Goal: Task Accomplishment & Management: Manage account settings

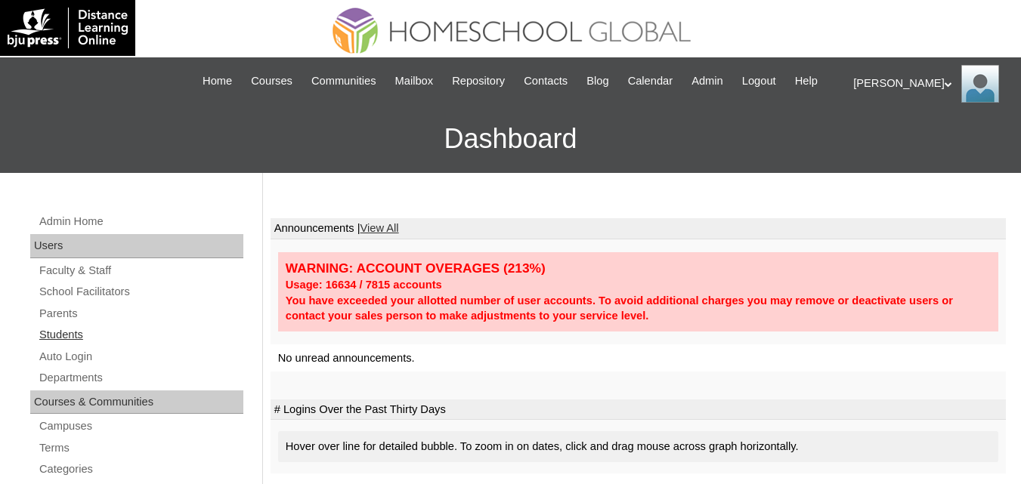
click at [65, 345] on link "Students" at bounding box center [141, 335] width 206 height 19
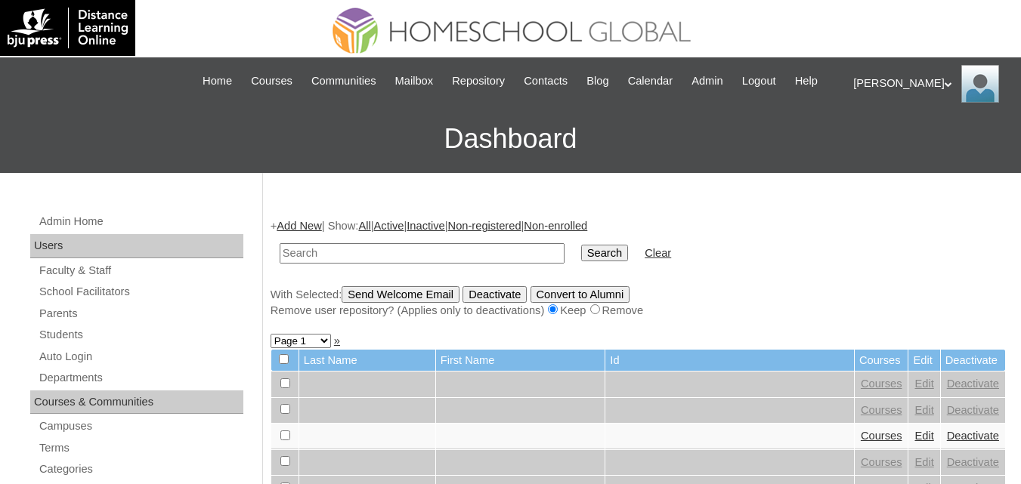
click at [333, 264] on input "text" at bounding box center [422, 253] width 285 height 20
type input "MHS00176-TECHPH2025"
click at [581, 261] on input "Search" at bounding box center [604, 253] width 47 height 17
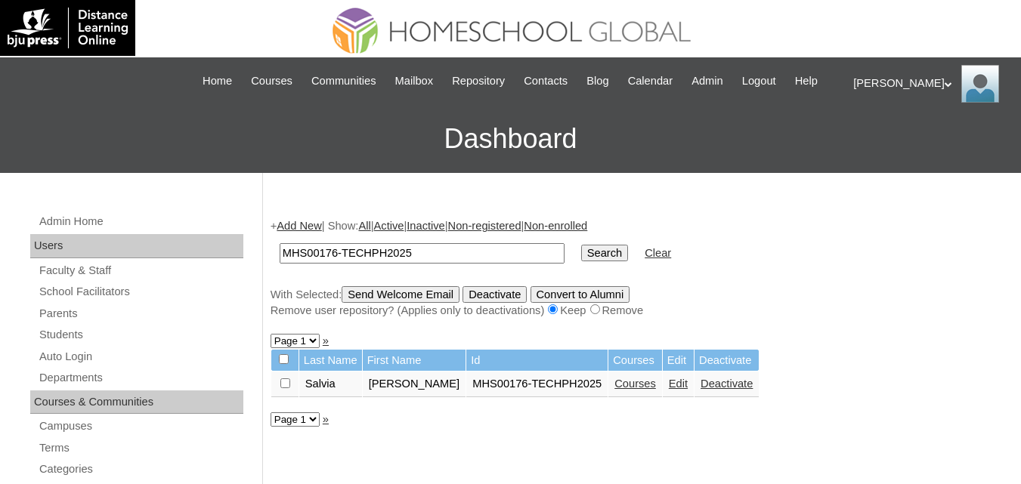
click at [669, 390] on link "Edit" at bounding box center [678, 384] width 19 height 12
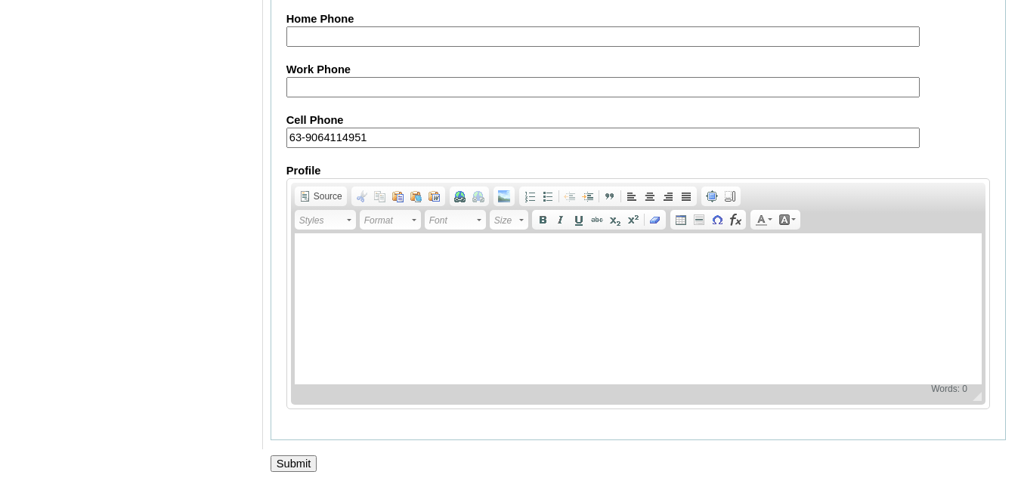
scroll to position [1836, 0]
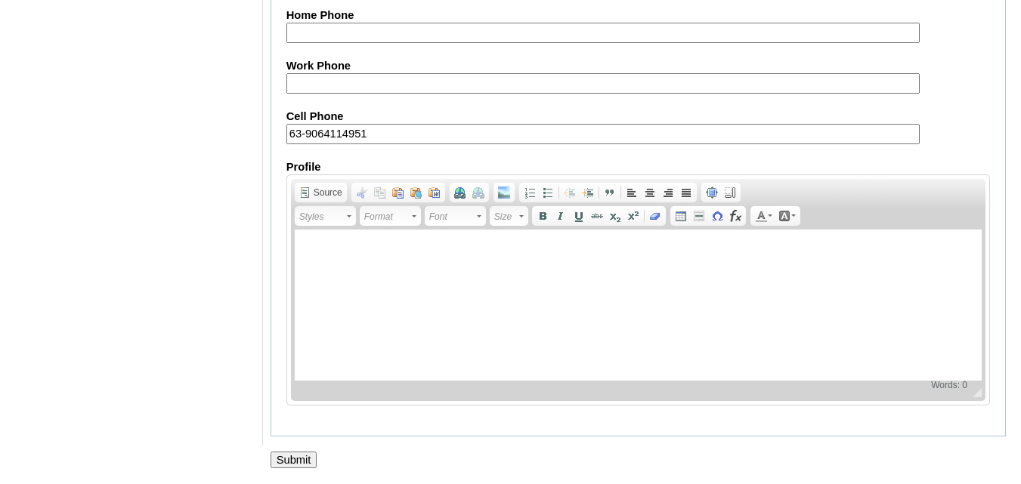
click at [302, 456] on input "Submit" at bounding box center [294, 460] width 47 height 17
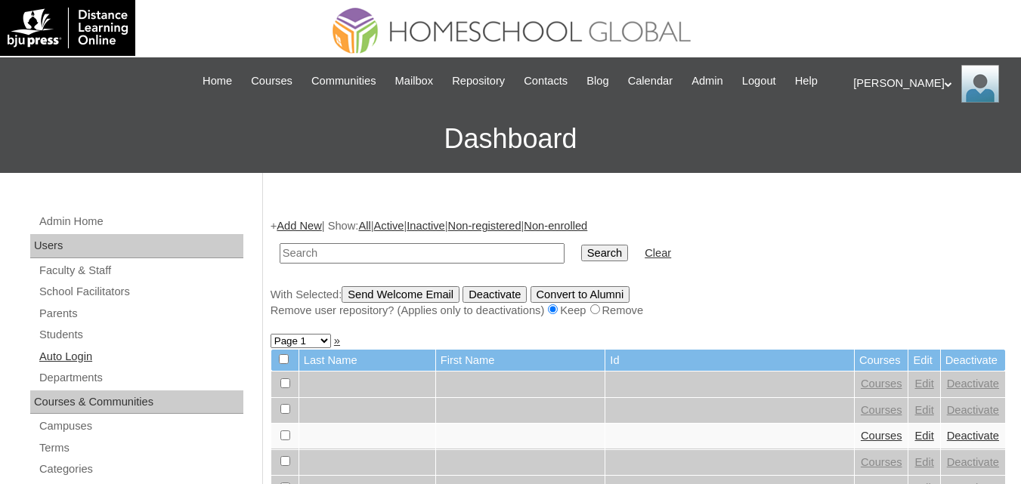
click at [82, 367] on link "Auto Login" at bounding box center [141, 357] width 206 height 19
